Goal: Navigation & Orientation: Find specific page/section

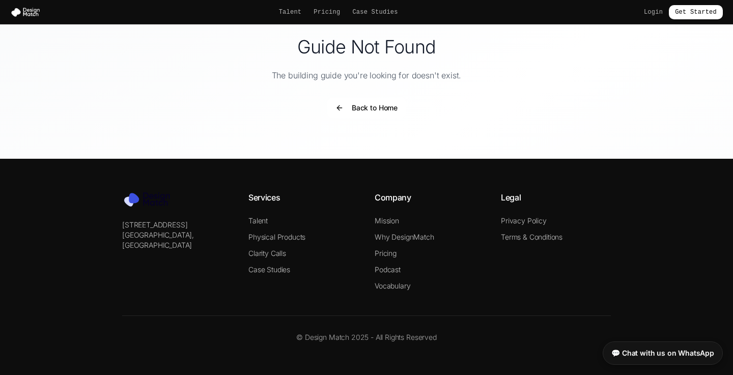
scroll to position [29, 0]
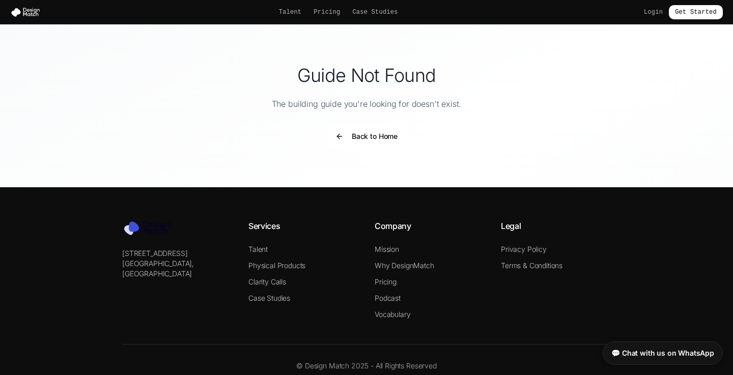
click at [385, 137] on button "Back to Home" at bounding box center [366, 136] width 78 height 20
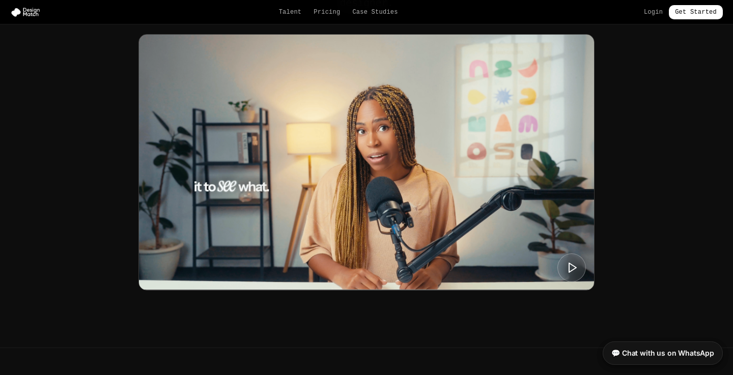
scroll to position [402, 0]
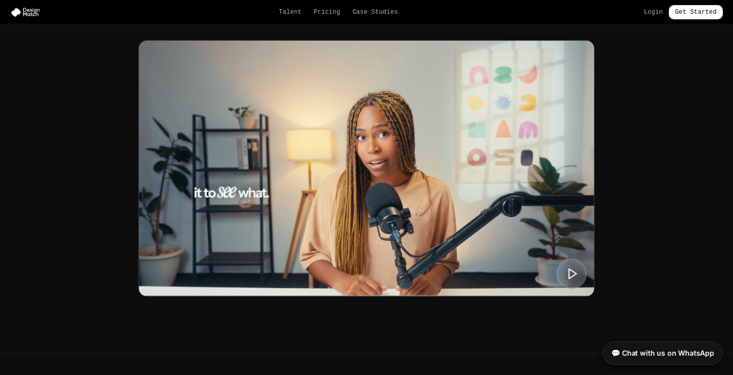
click at [568, 279] on icon at bounding box center [572, 273] width 13 height 13
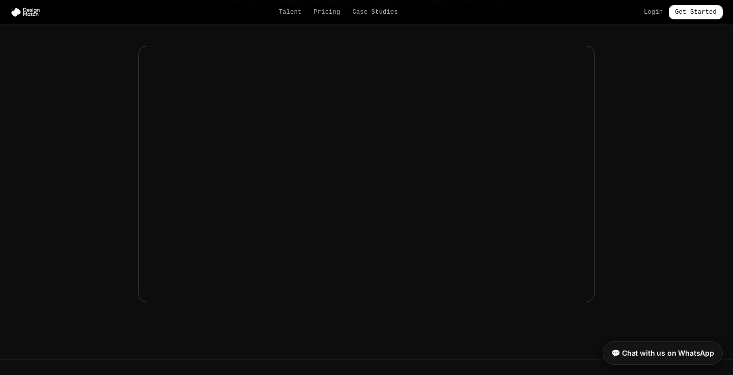
scroll to position [393, 0]
click at [29, 12] on img at bounding box center [27, 12] width 35 height 10
click at [287, 11] on link "Talent" at bounding box center [290, 12] width 23 height 8
